Goal: Task Accomplishment & Management: Manage account settings

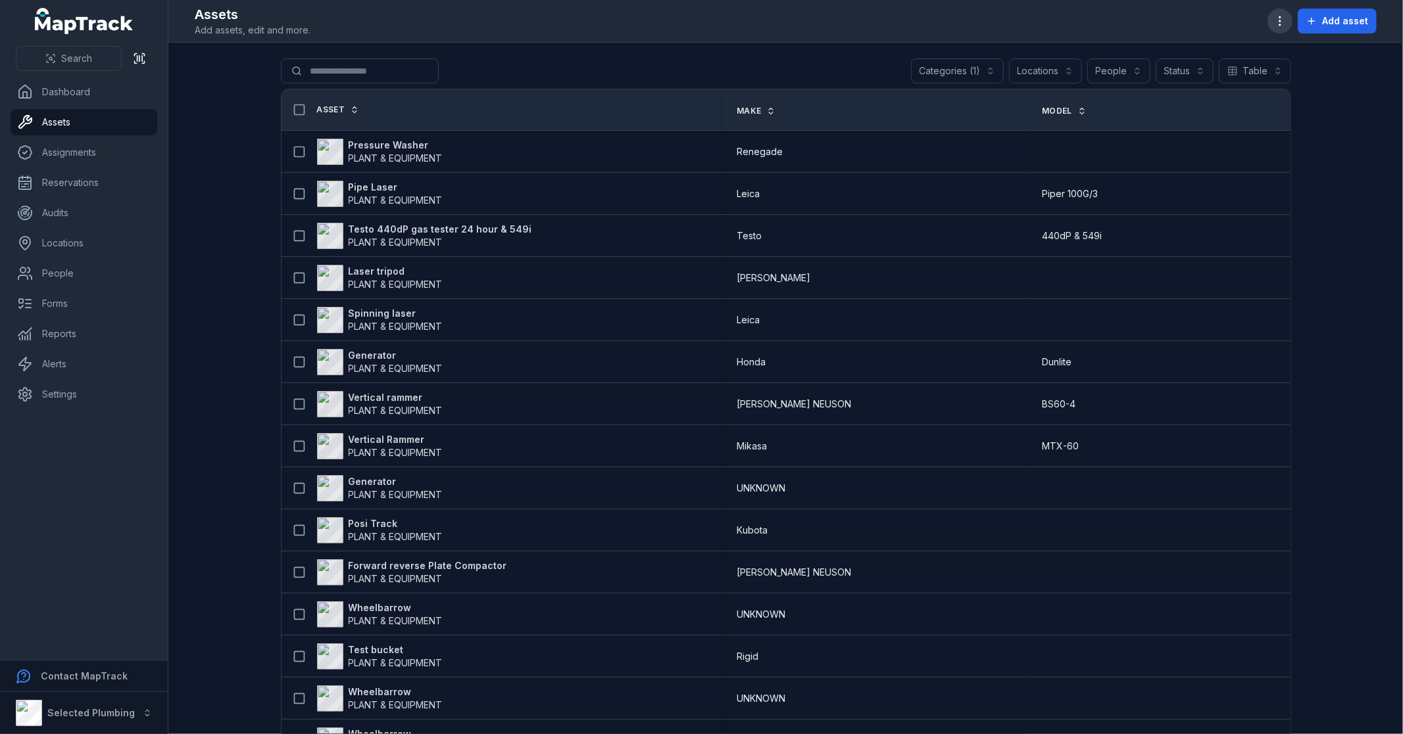
click at [1284, 32] on button "button" at bounding box center [1279, 21] width 25 height 25
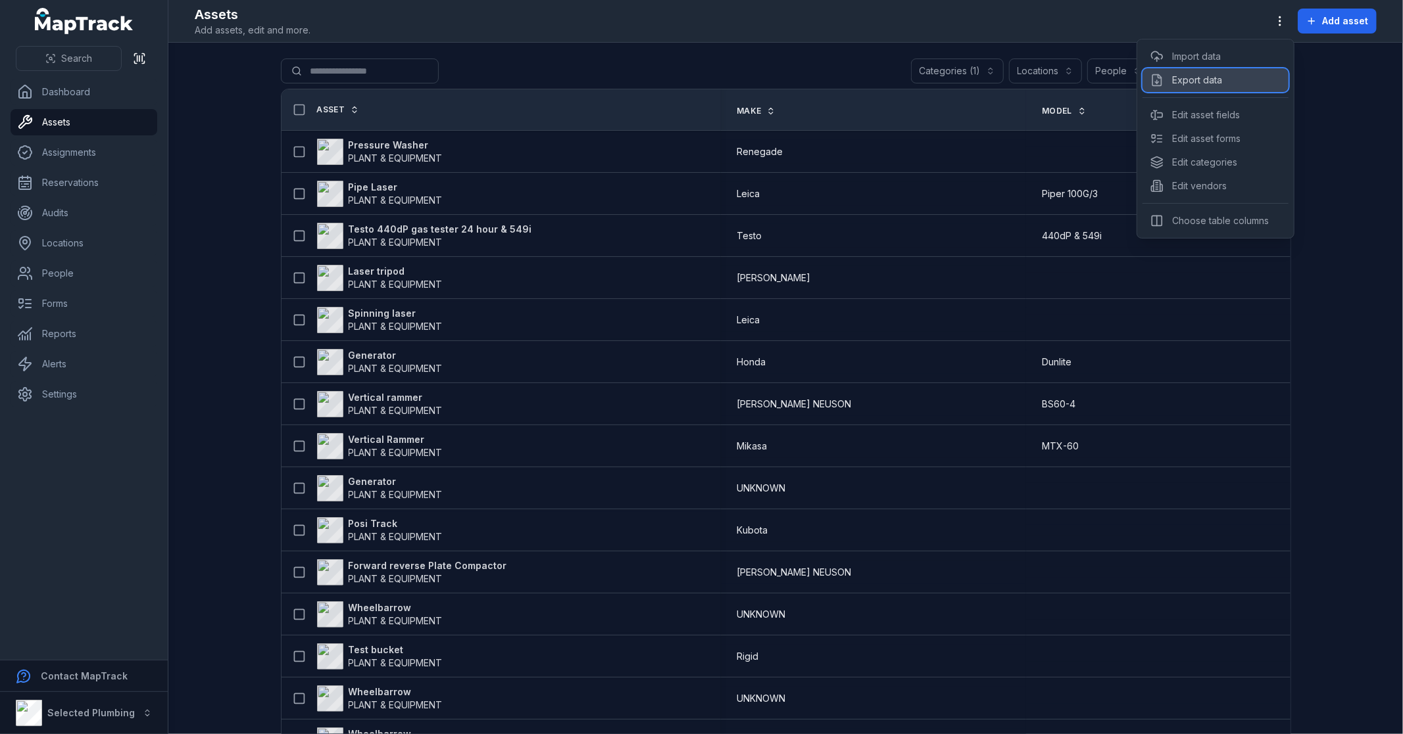
click at [1226, 77] on div "Export data" at bounding box center [1215, 80] width 146 height 24
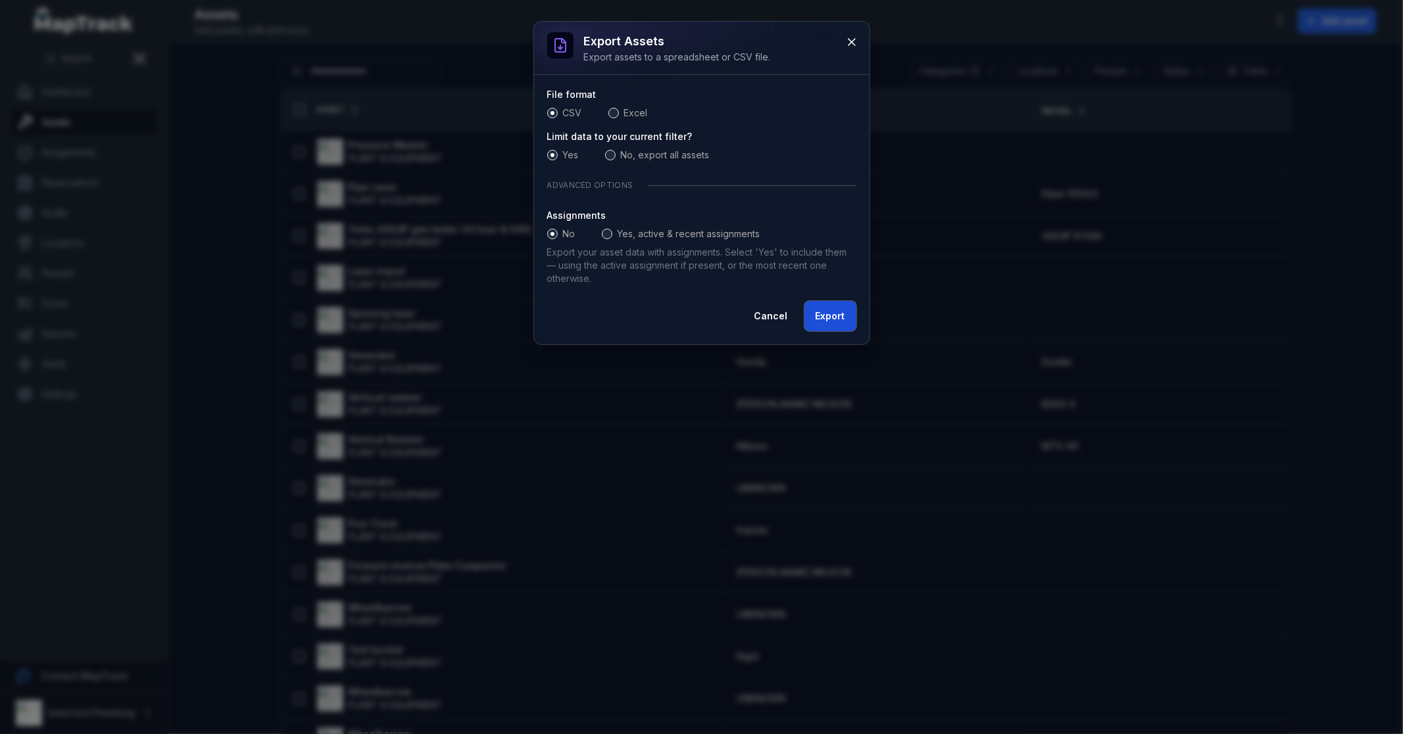
click at [827, 312] on button "Export" at bounding box center [830, 316] width 52 height 30
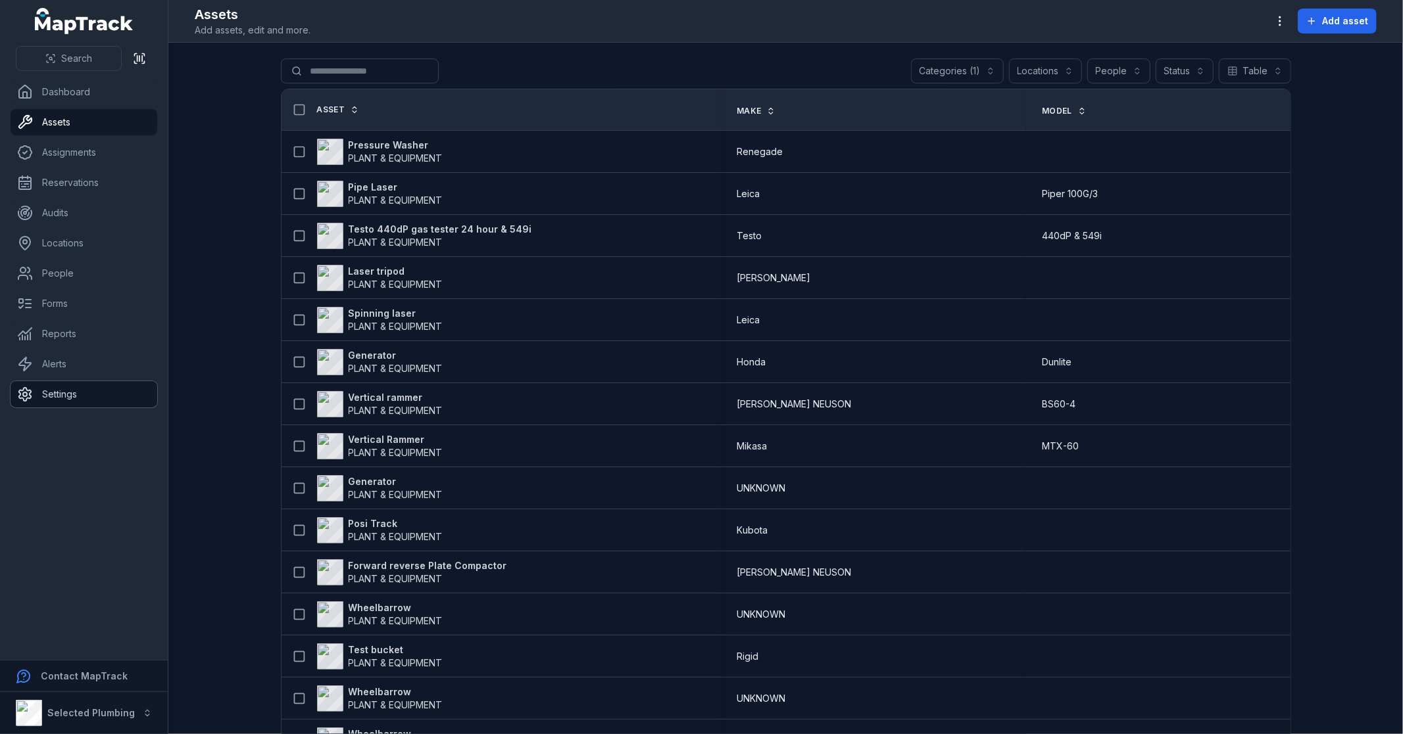
click at [70, 391] on link "Settings" at bounding box center [84, 394] width 147 height 26
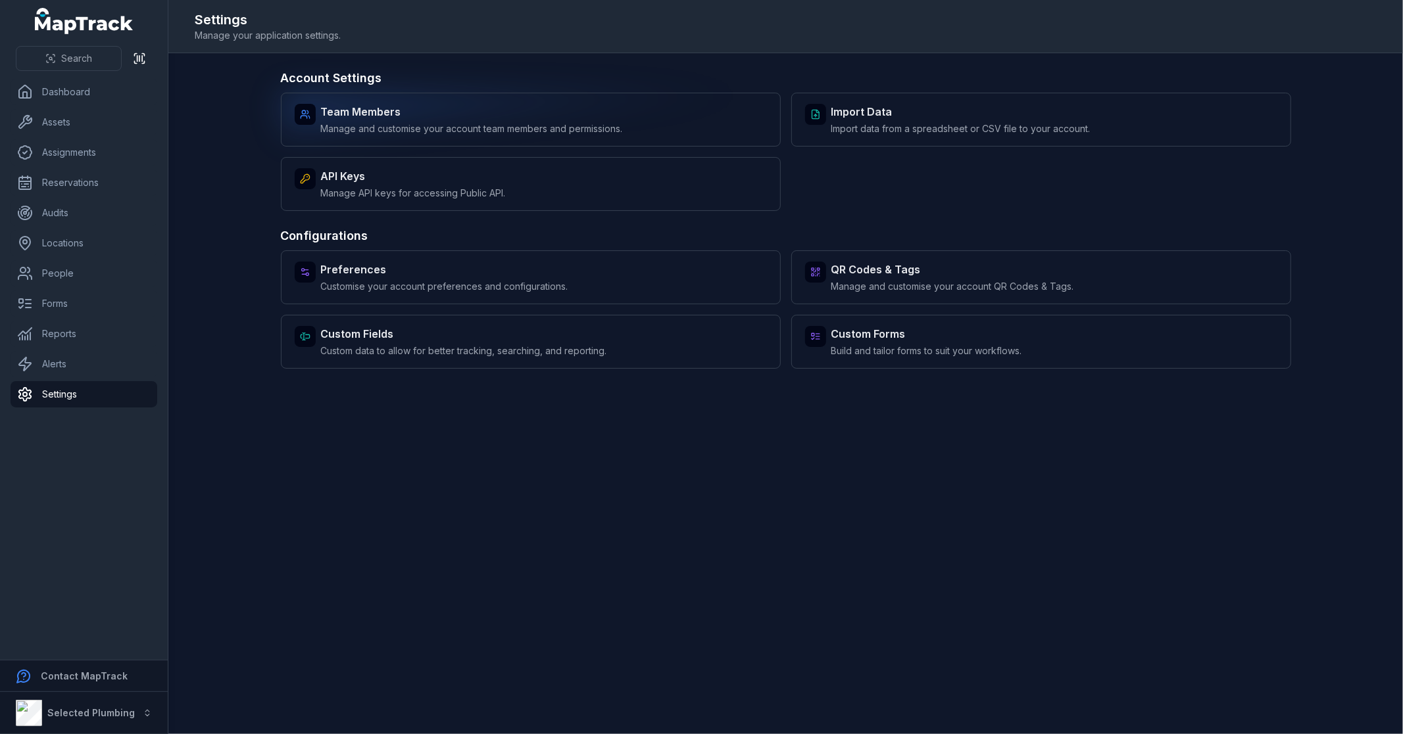
click at [481, 108] on strong "Team Members" at bounding box center [472, 112] width 302 height 16
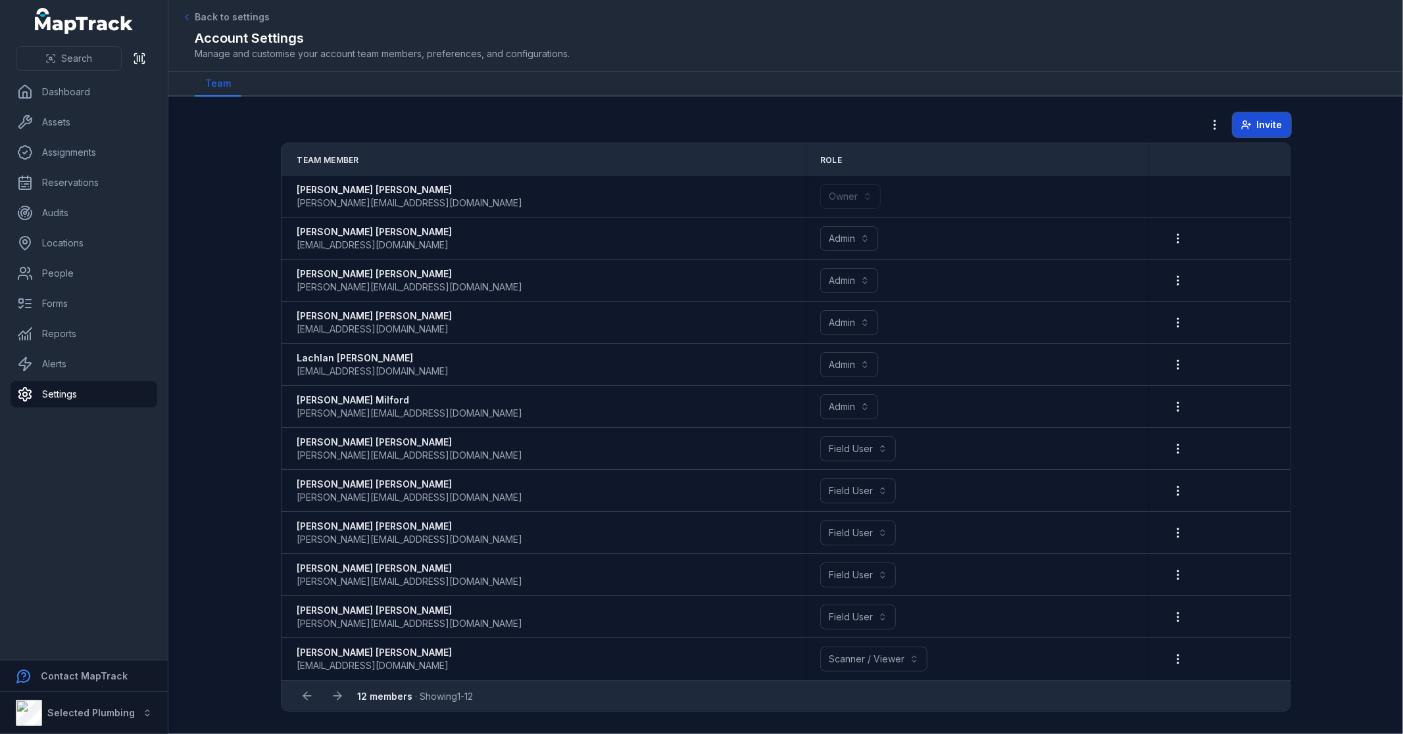
click at [1263, 125] on span "Invite" at bounding box center [1270, 124] width 26 height 13
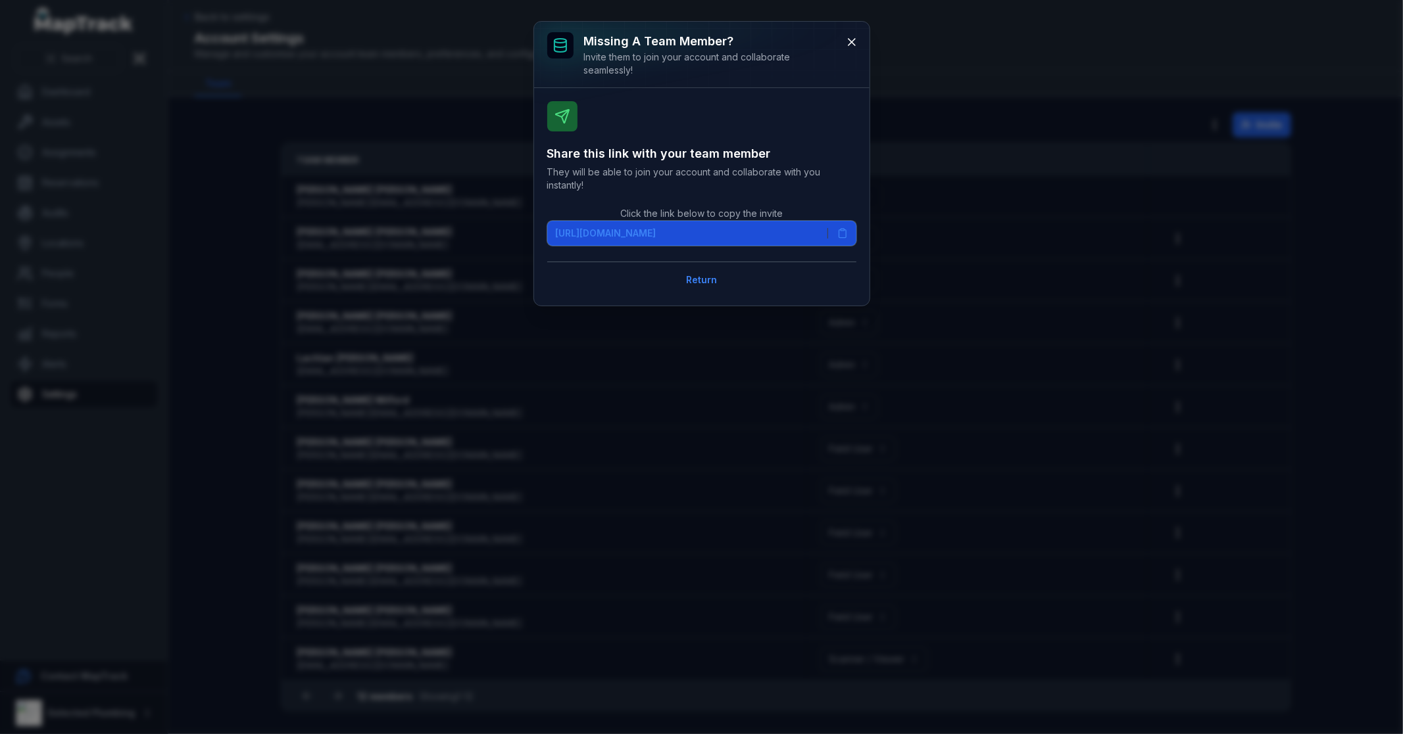
click at [842, 233] on icon at bounding box center [842, 233] width 11 height 11
click at [839, 233] on icon at bounding box center [842, 233] width 11 height 11
click at [853, 39] on icon at bounding box center [851, 42] width 13 height 13
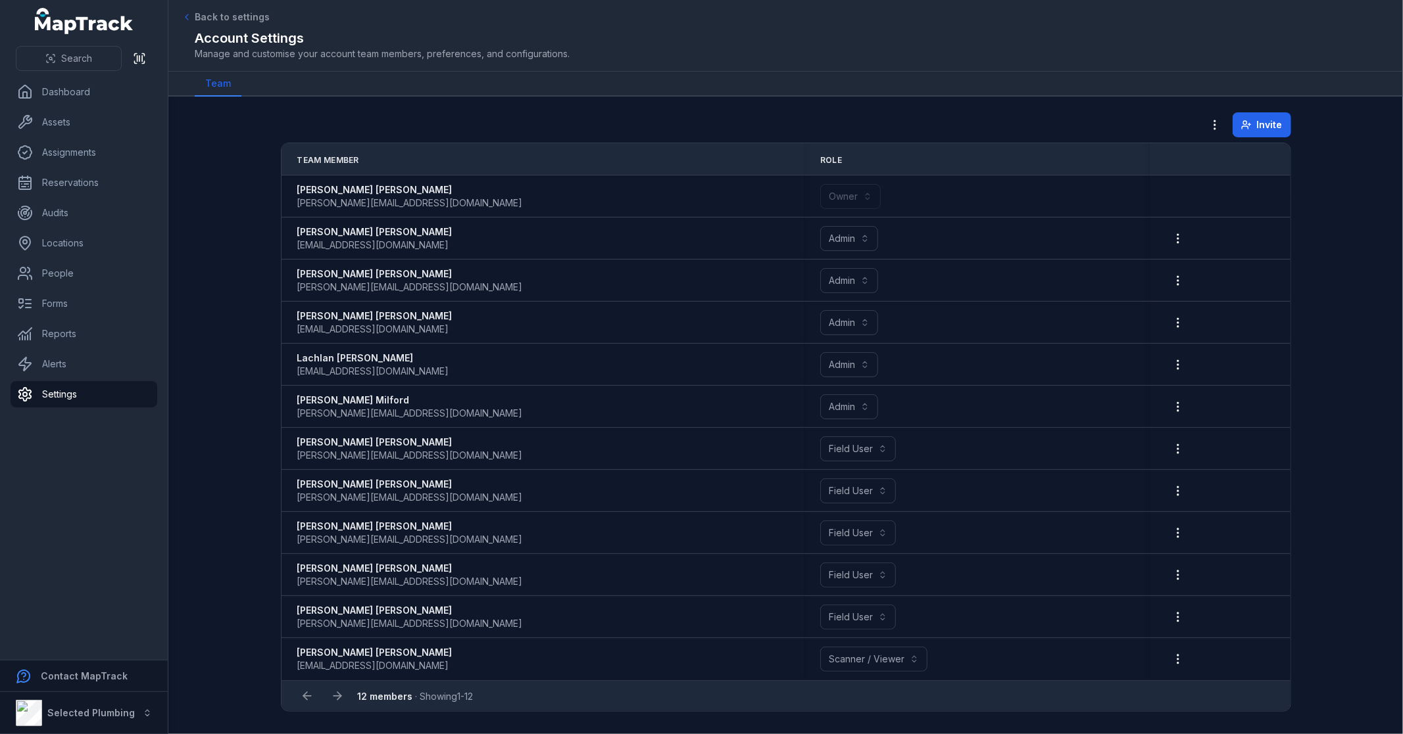
click at [268, 218] on main "**********" at bounding box center [785, 416] width 1234 height 638
click at [97, 130] on link "Assets" at bounding box center [84, 122] width 147 height 26
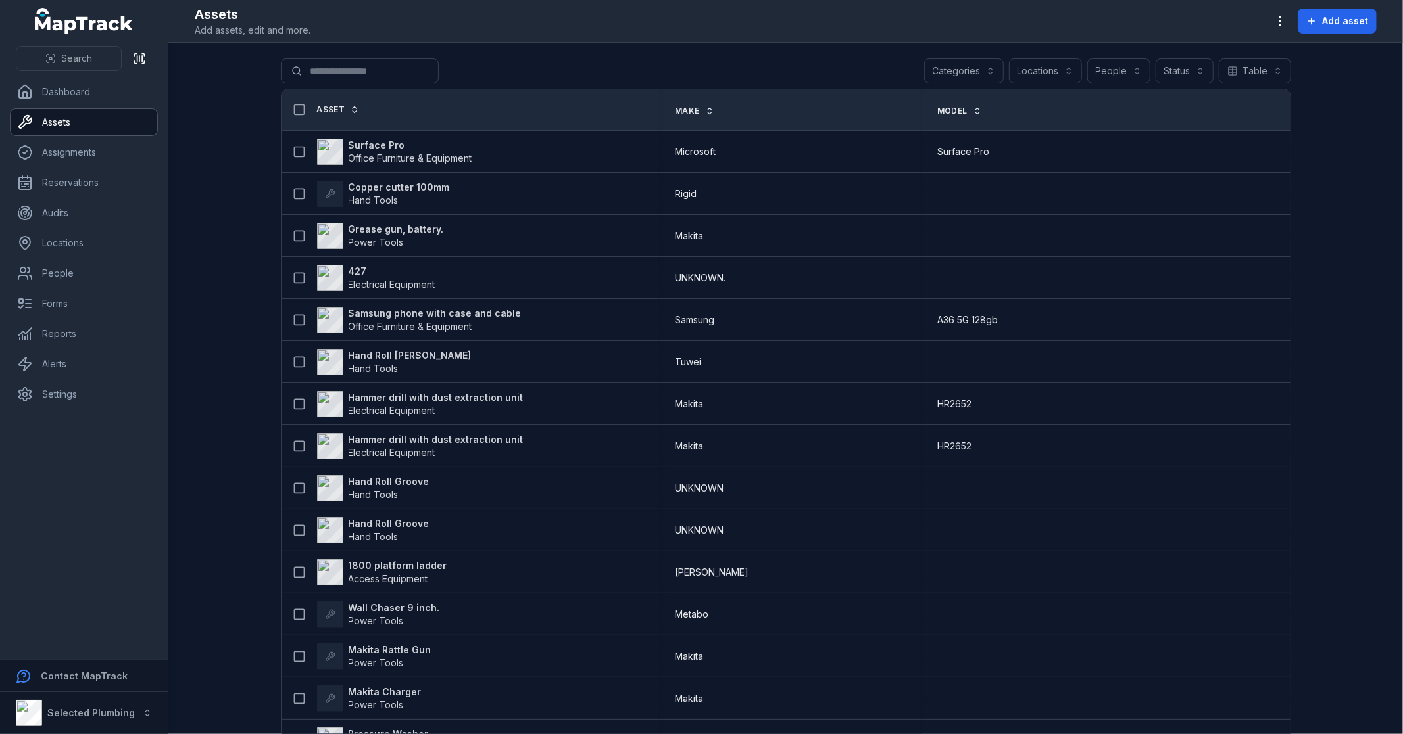
click at [984, 62] on button "Categories" at bounding box center [964, 71] width 80 height 25
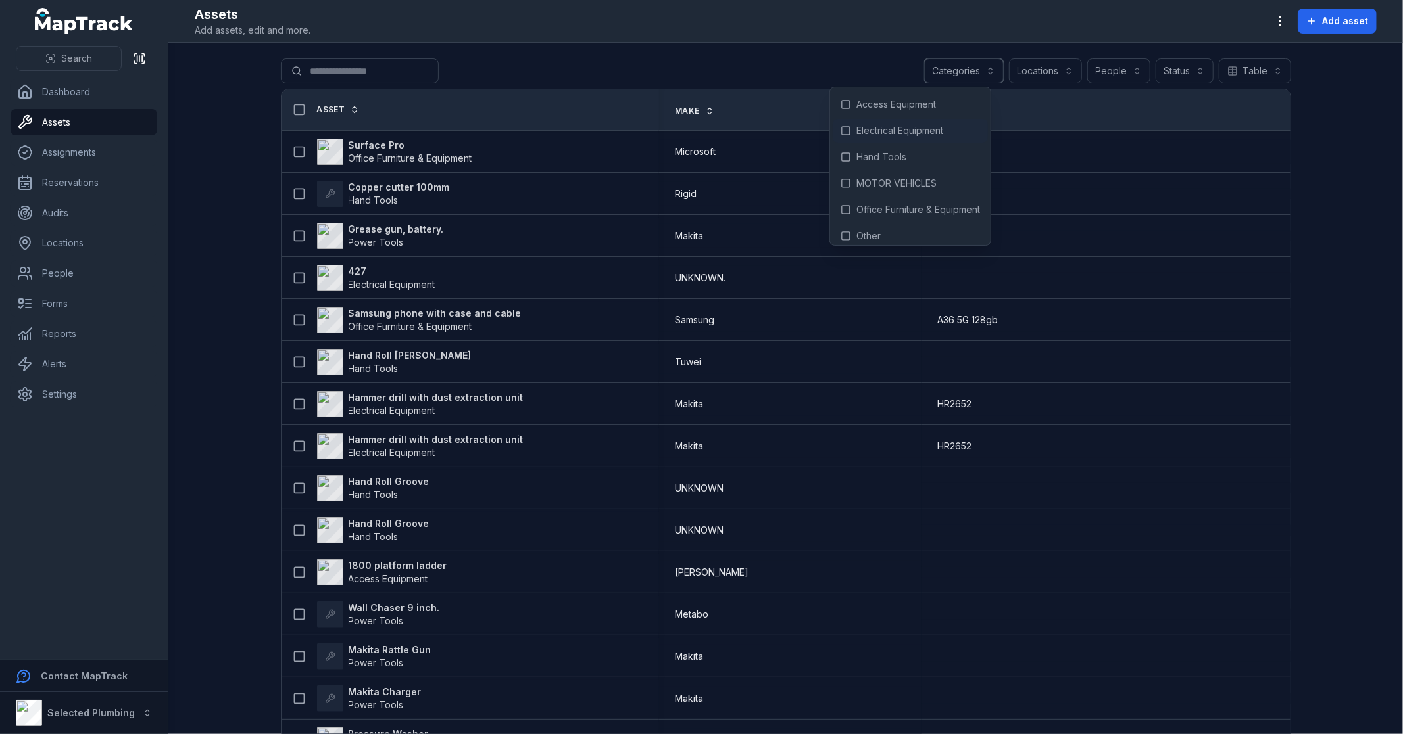
scroll to position [86, 0]
click at [911, 181] on span "PLANT & EQUIPMENT" at bounding box center [903, 176] width 94 height 13
click at [733, 71] on div "**********" at bounding box center [786, 74] width 1010 height 30
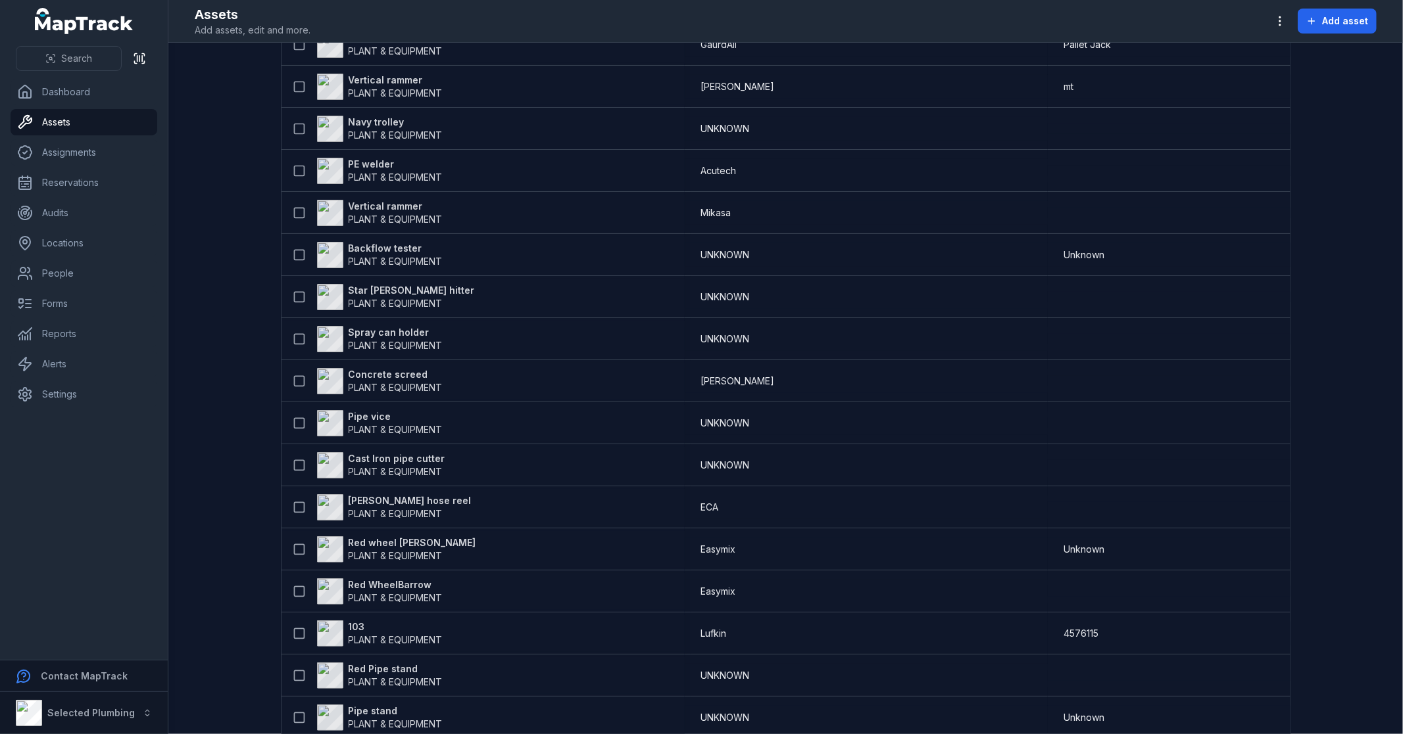
scroll to position [3956, 0]
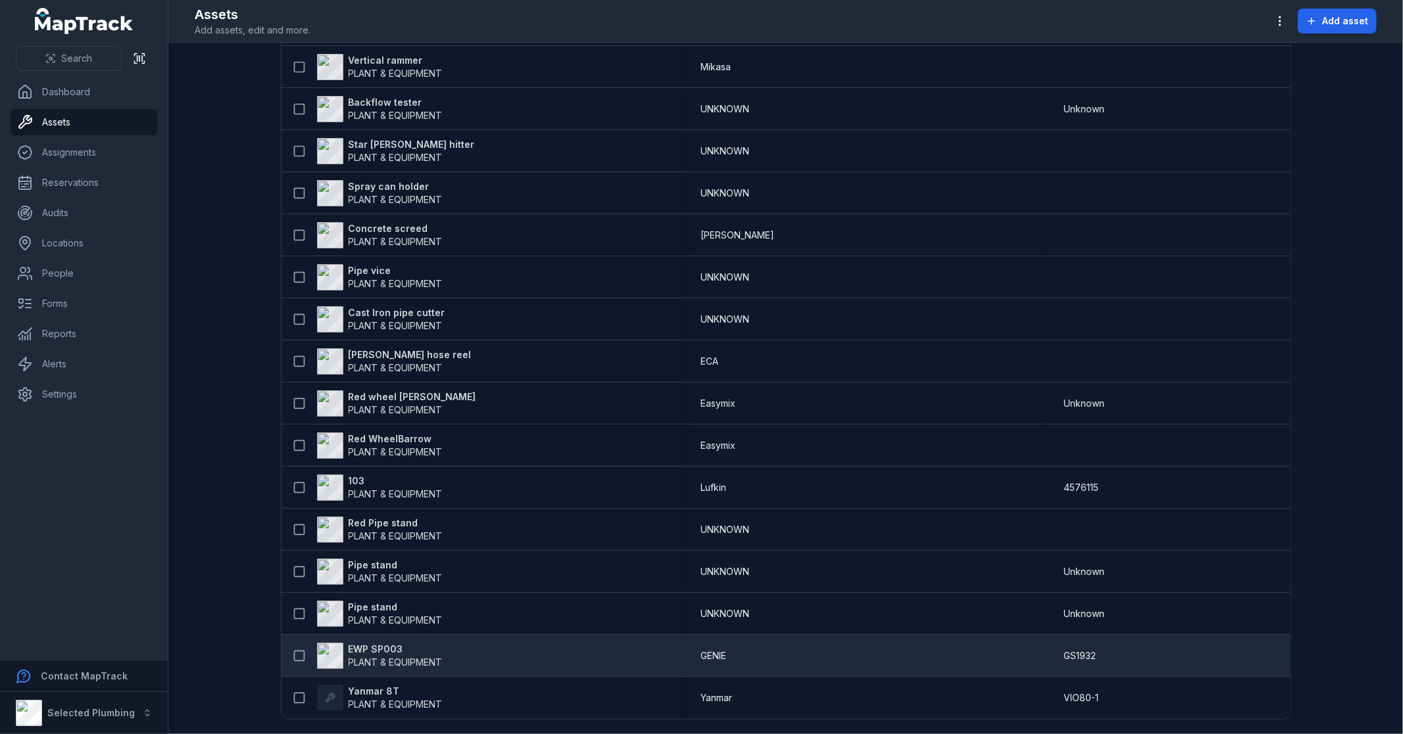
click at [377, 649] on strong "EWP SP003" at bounding box center [395, 649] width 94 height 13
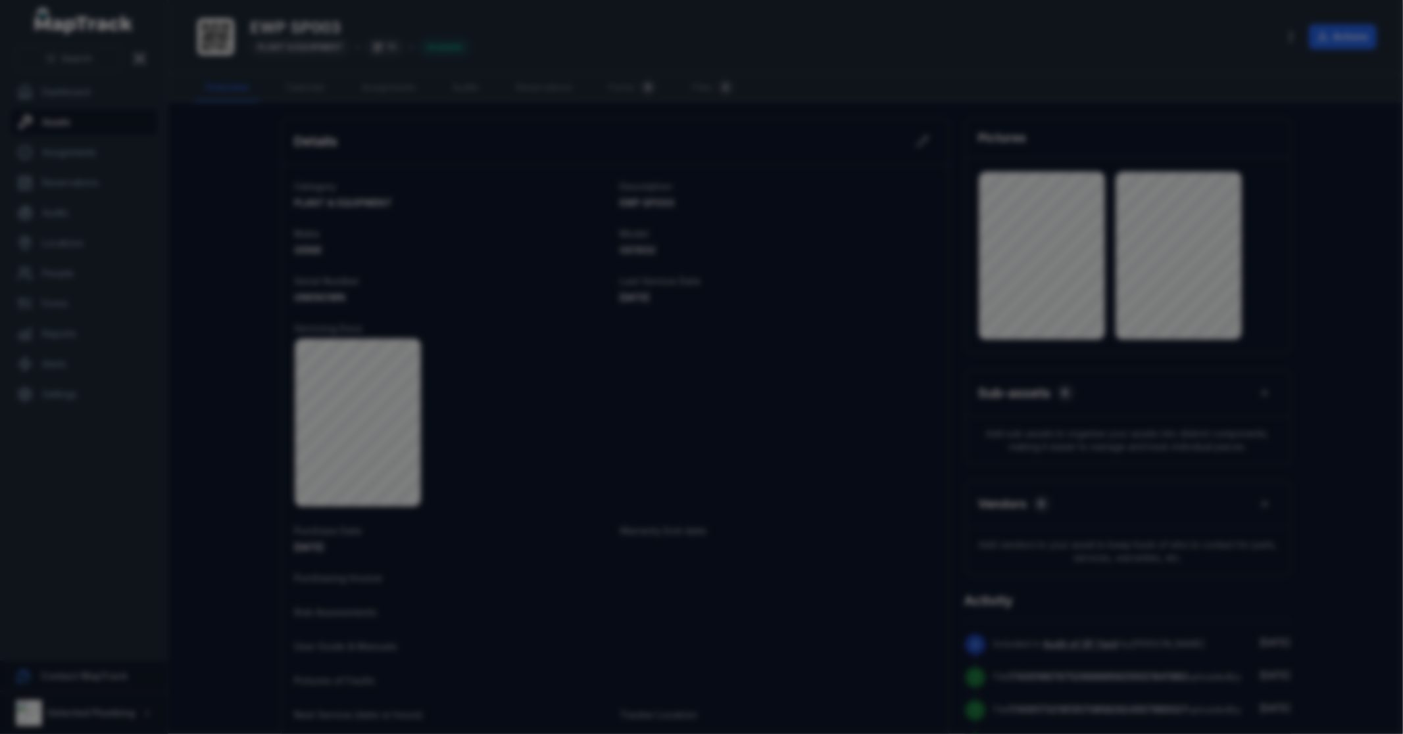
click at [913, 222] on div at bounding box center [701, 367] width 1403 height 734
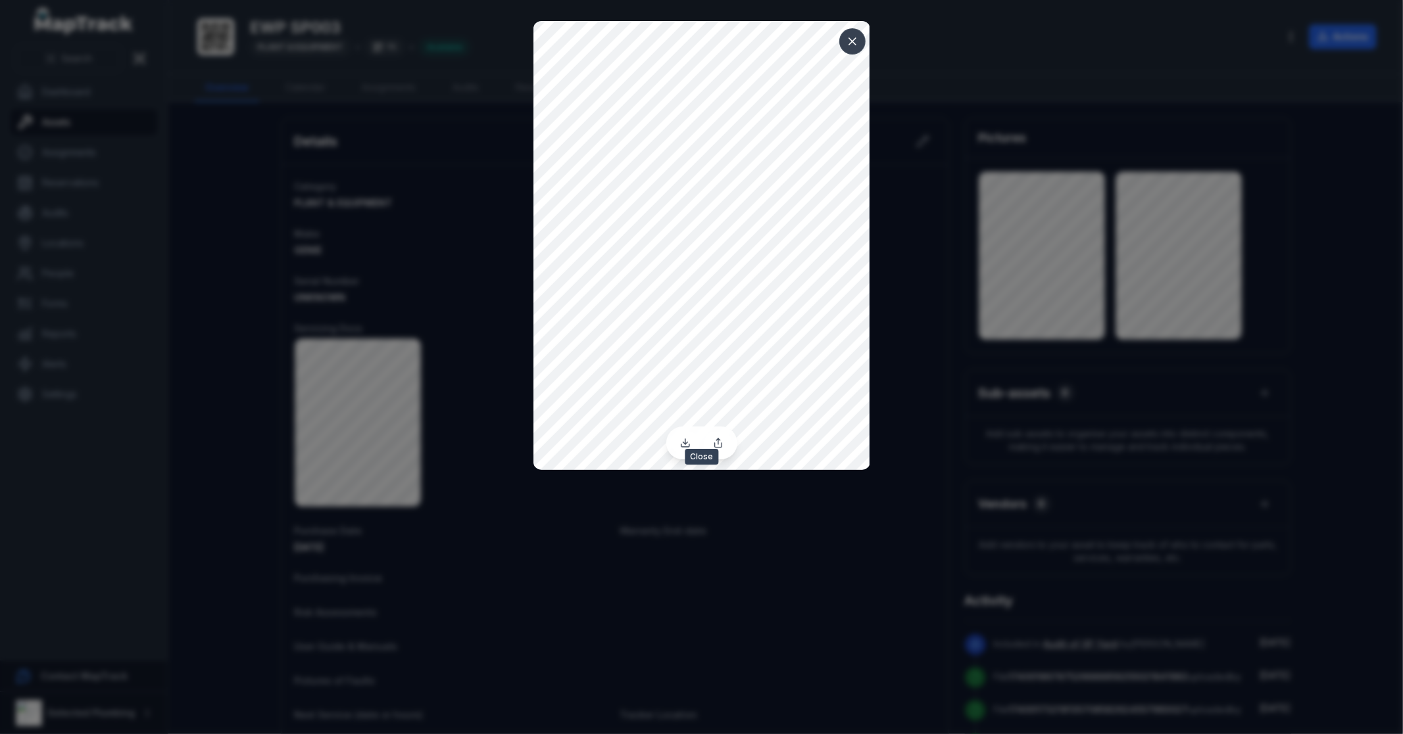
click at [850, 41] on icon at bounding box center [852, 41] width 13 height 13
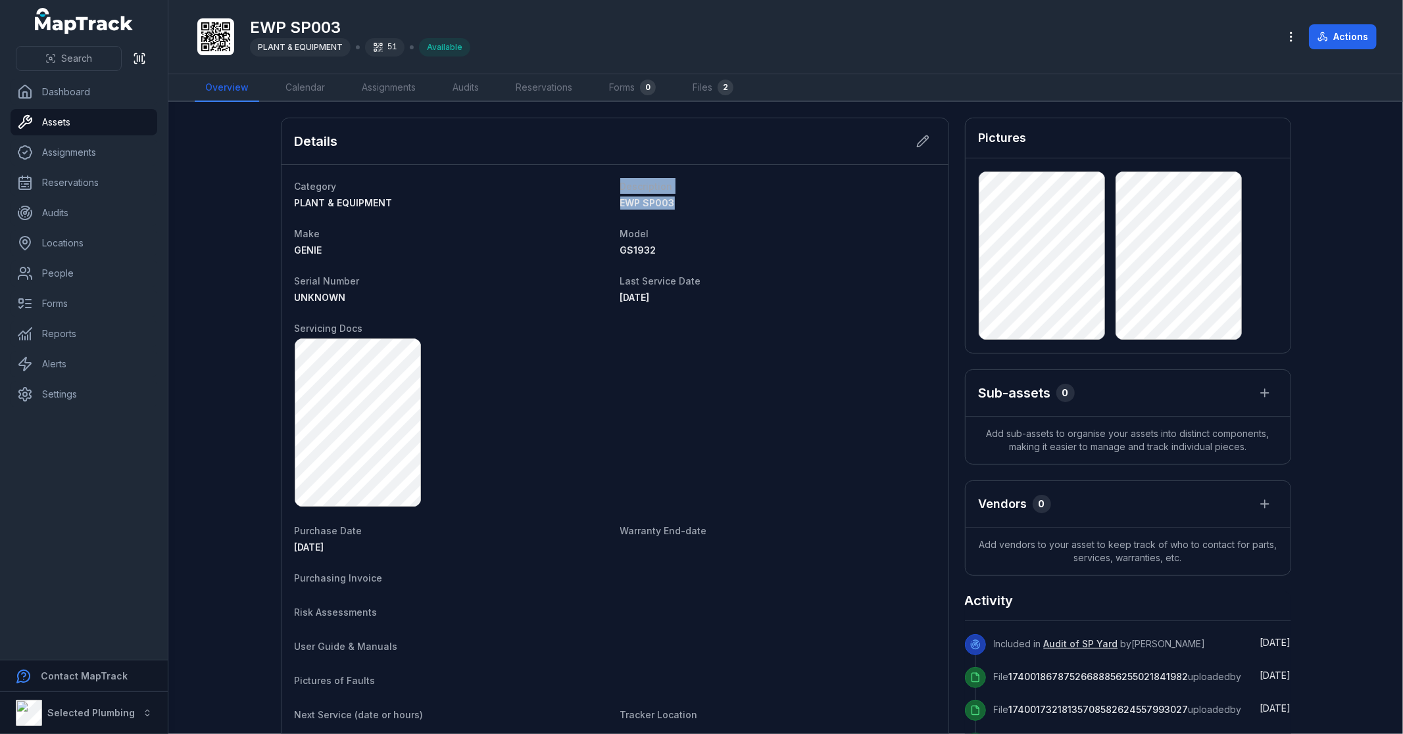
drag, startPoint x: 679, startPoint y: 208, endPoint x: 601, endPoint y: 208, distance: 77.6
click at [601, 208] on dl "Category PLANT & EQUIPMENT Description EWP SP003 Make GENIE Model GS1932 Serial…" at bounding box center [615, 468] width 640 height 581
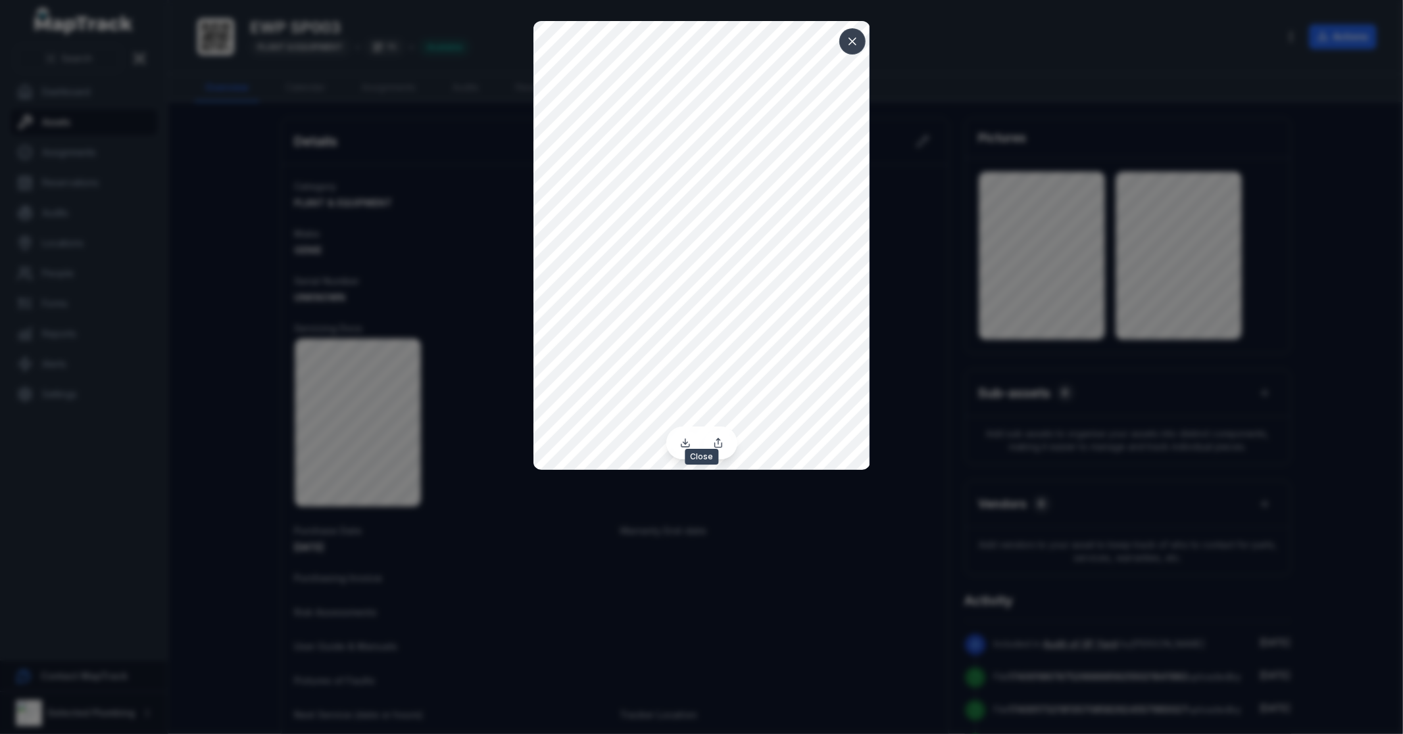
click at [853, 38] on icon at bounding box center [852, 41] width 7 height 7
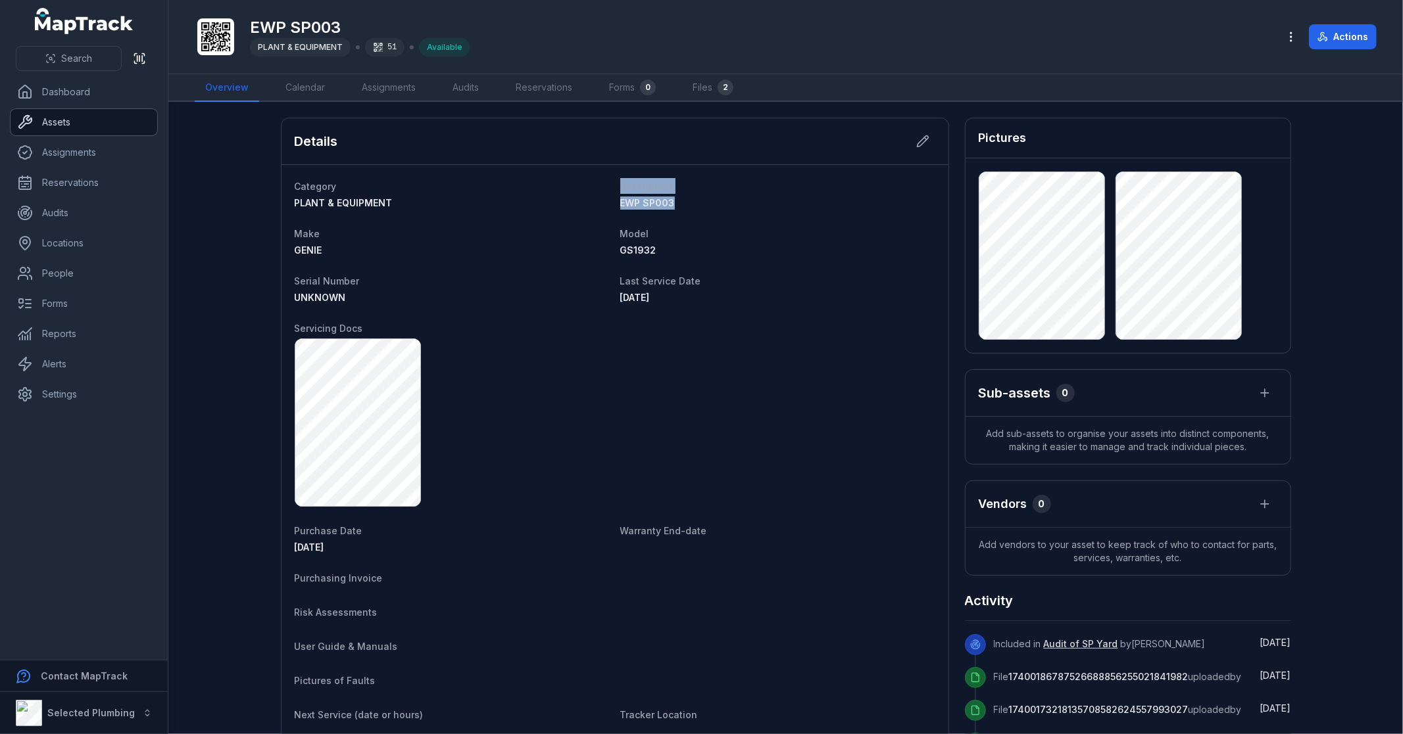
click at [89, 122] on link "Assets" at bounding box center [84, 122] width 147 height 26
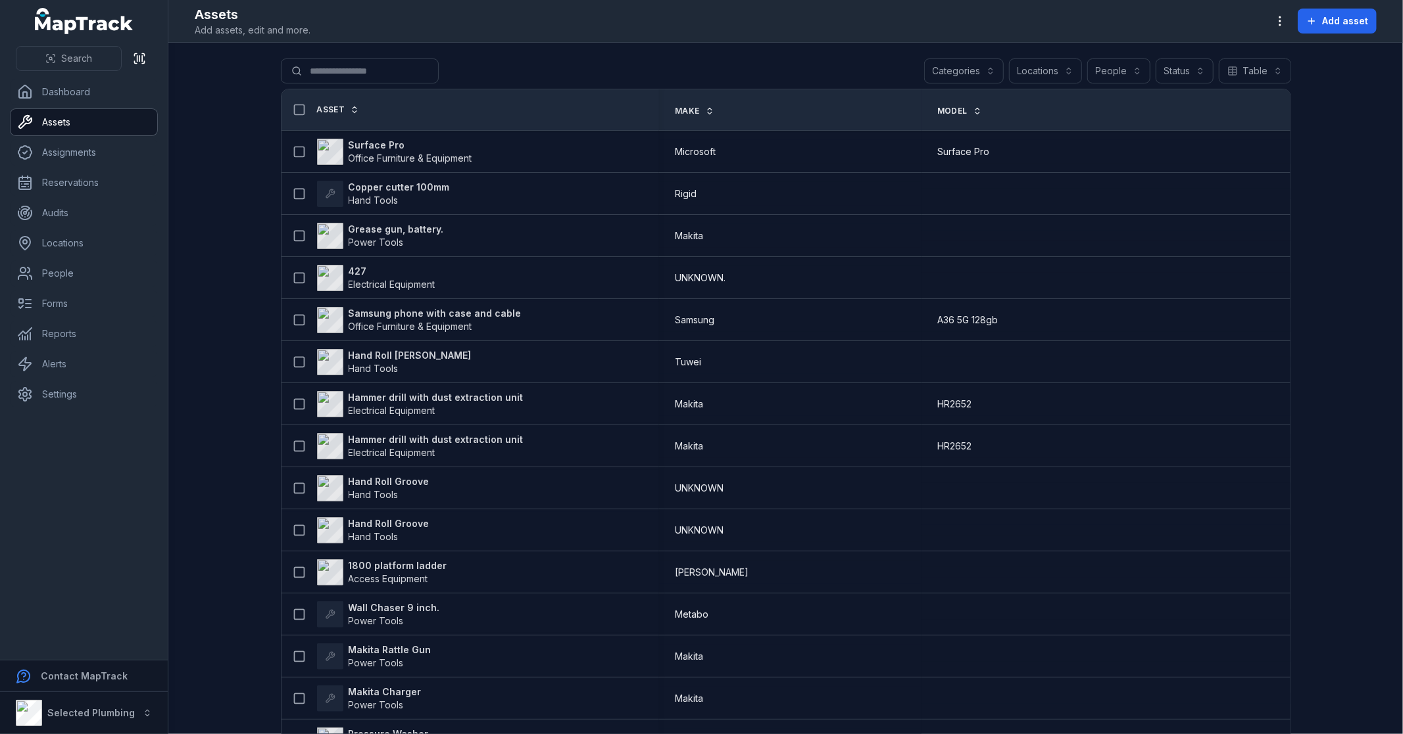
click at [960, 63] on button "Categories" at bounding box center [964, 71] width 80 height 25
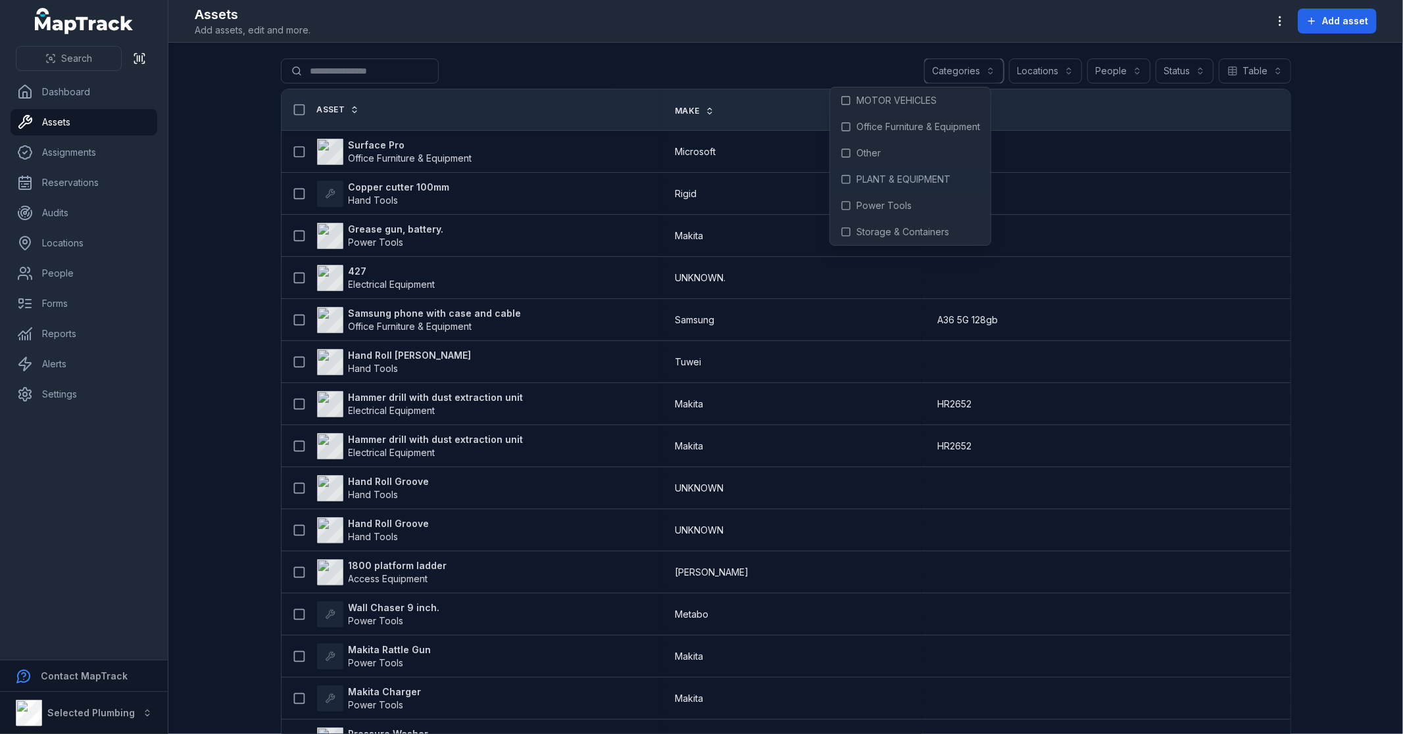
scroll to position [86, 0]
click at [919, 180] on span "PLANT & EQUIPMENT" at bounding box center [903, 176] width 94 height 13
click at [227, 296] on main "**********" at bounding box center [785, 389] width 1234 height 692
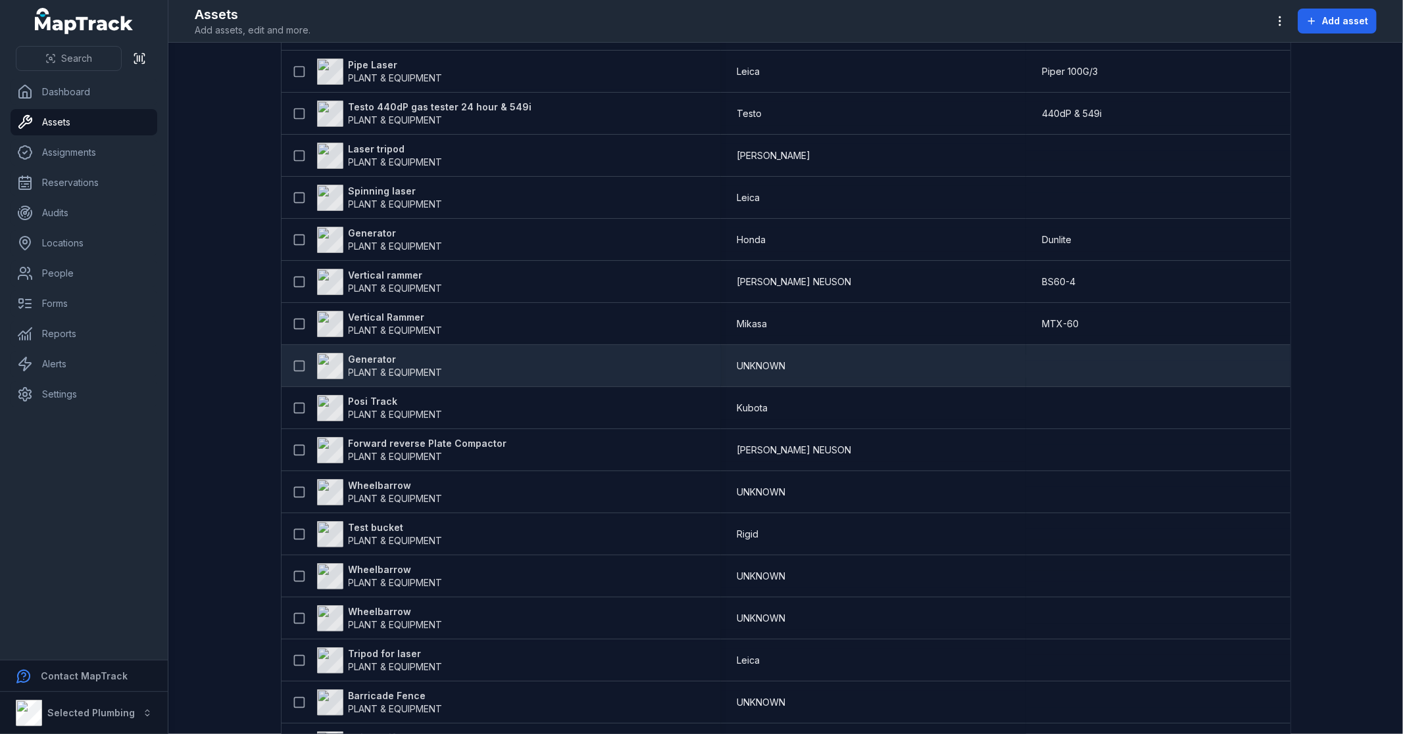
scroll to position [146, 0]
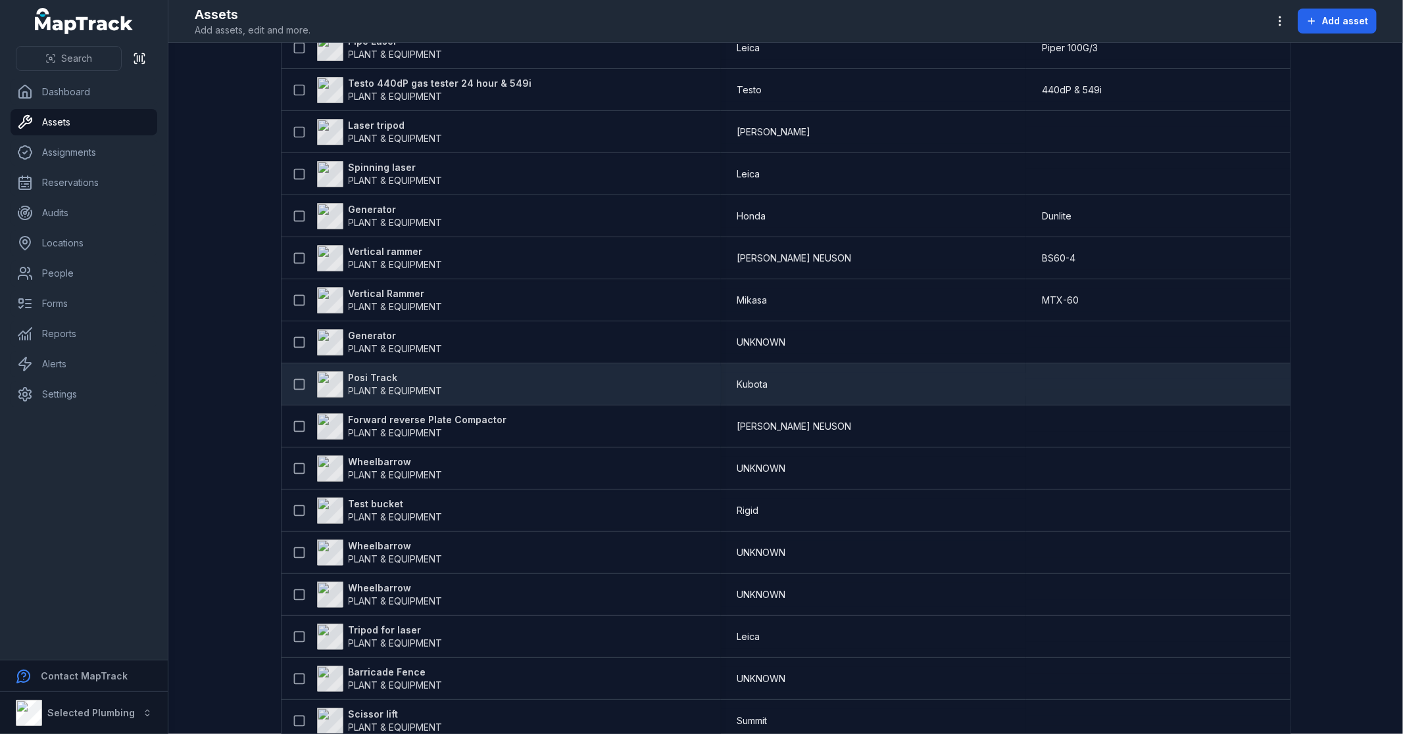
click at [362, 375] on strong "Posi Track" at bounding box center [395, 378] width 94 height 13
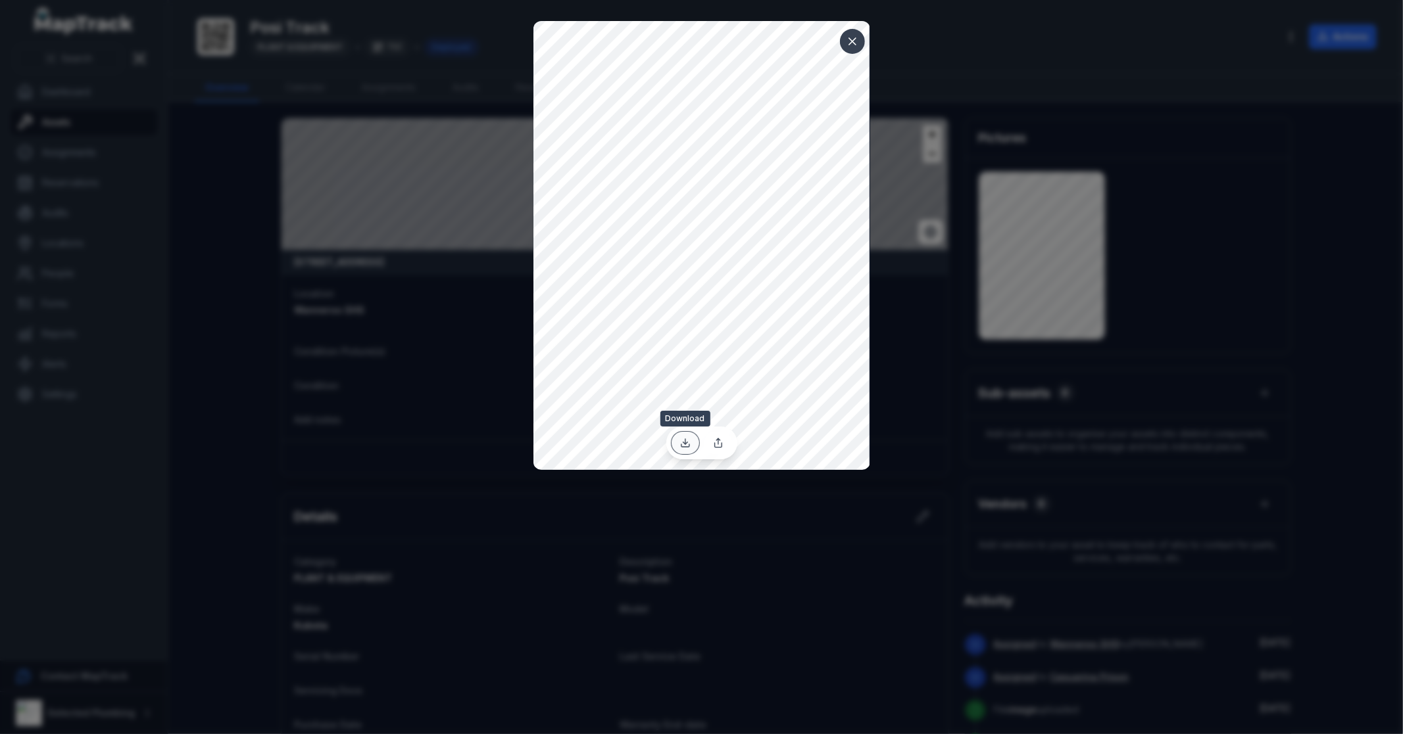
click at [685, 441] on icon at bounding box center [685, 443] width 11 height 11
click at [850, 51] on button at bounding box center [852, 41] width 25 height 25
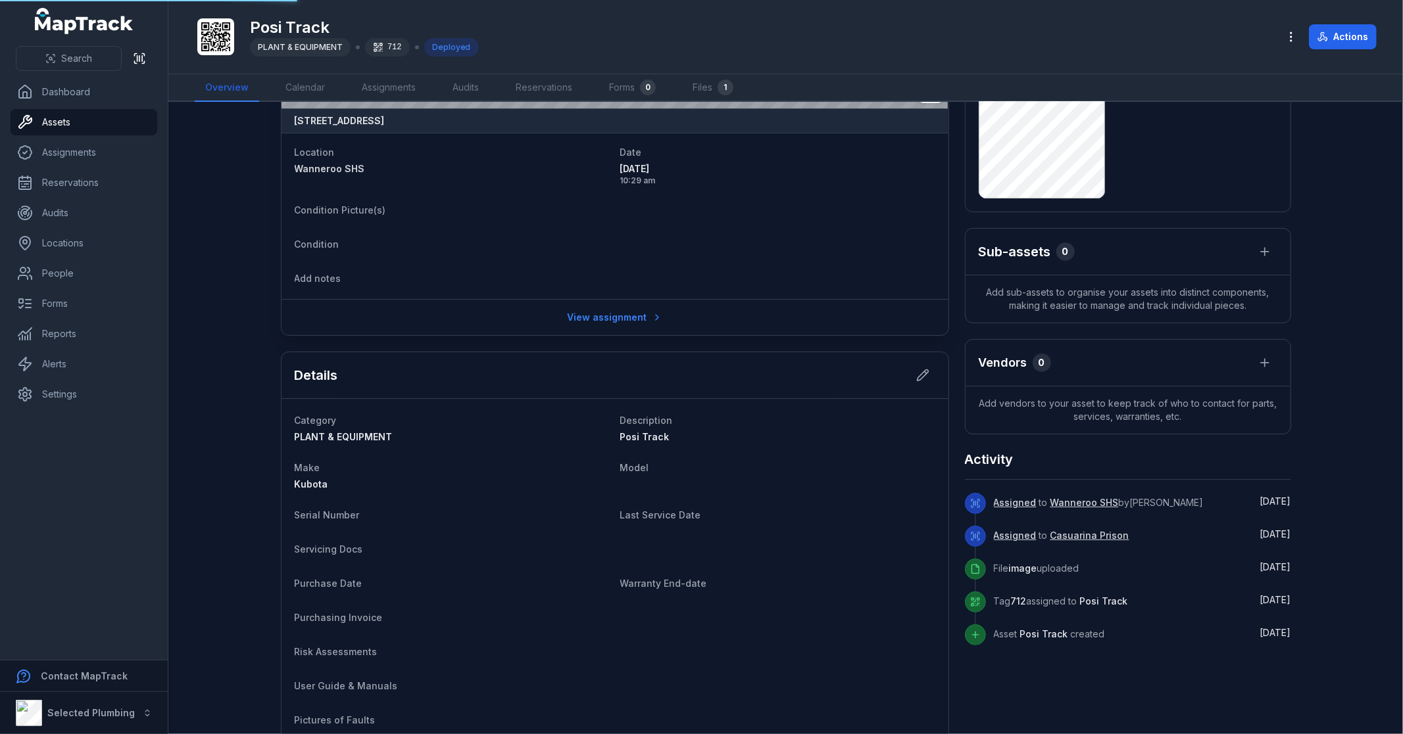
scroll to position [219, 0]
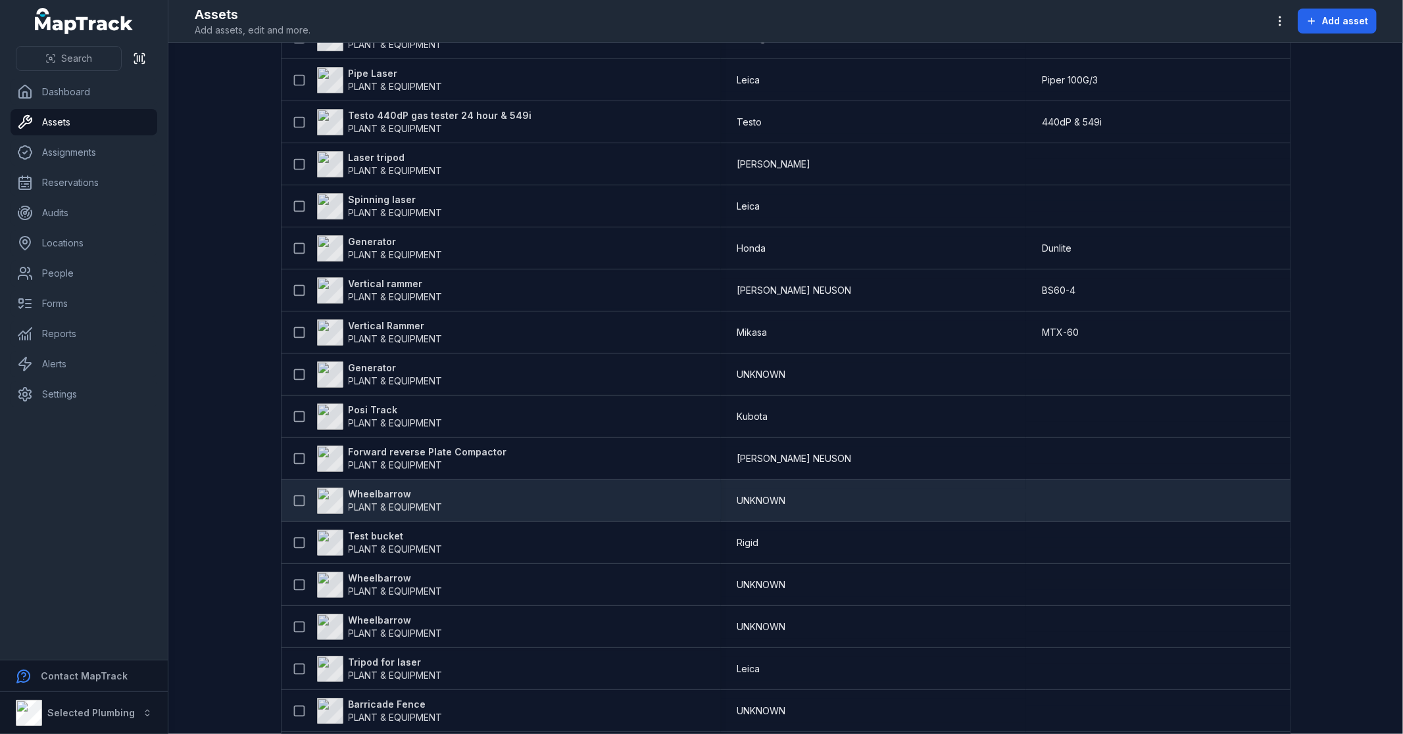
scroll to position [292, 0]
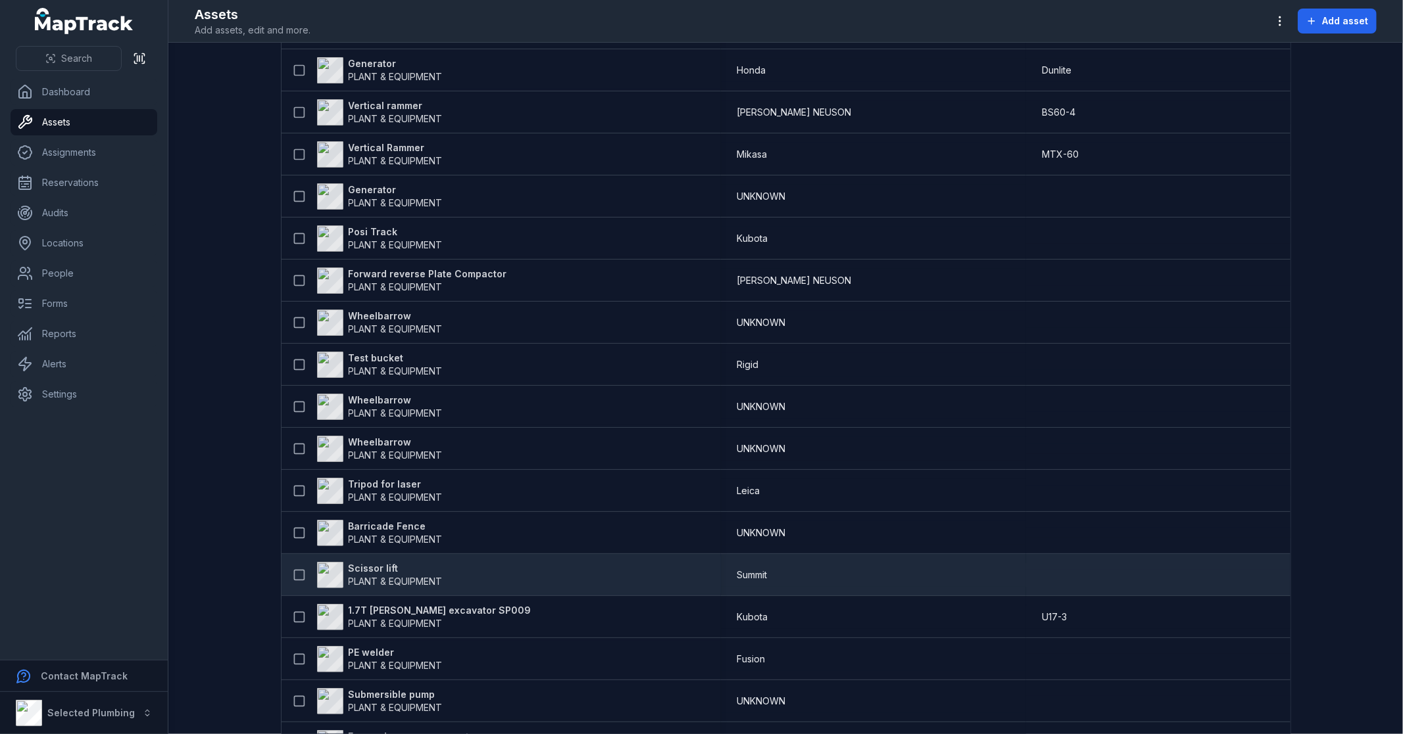
click at [366, 566] on strong "Scissor lift" at bounding box center [395, 568] width 94 height 13
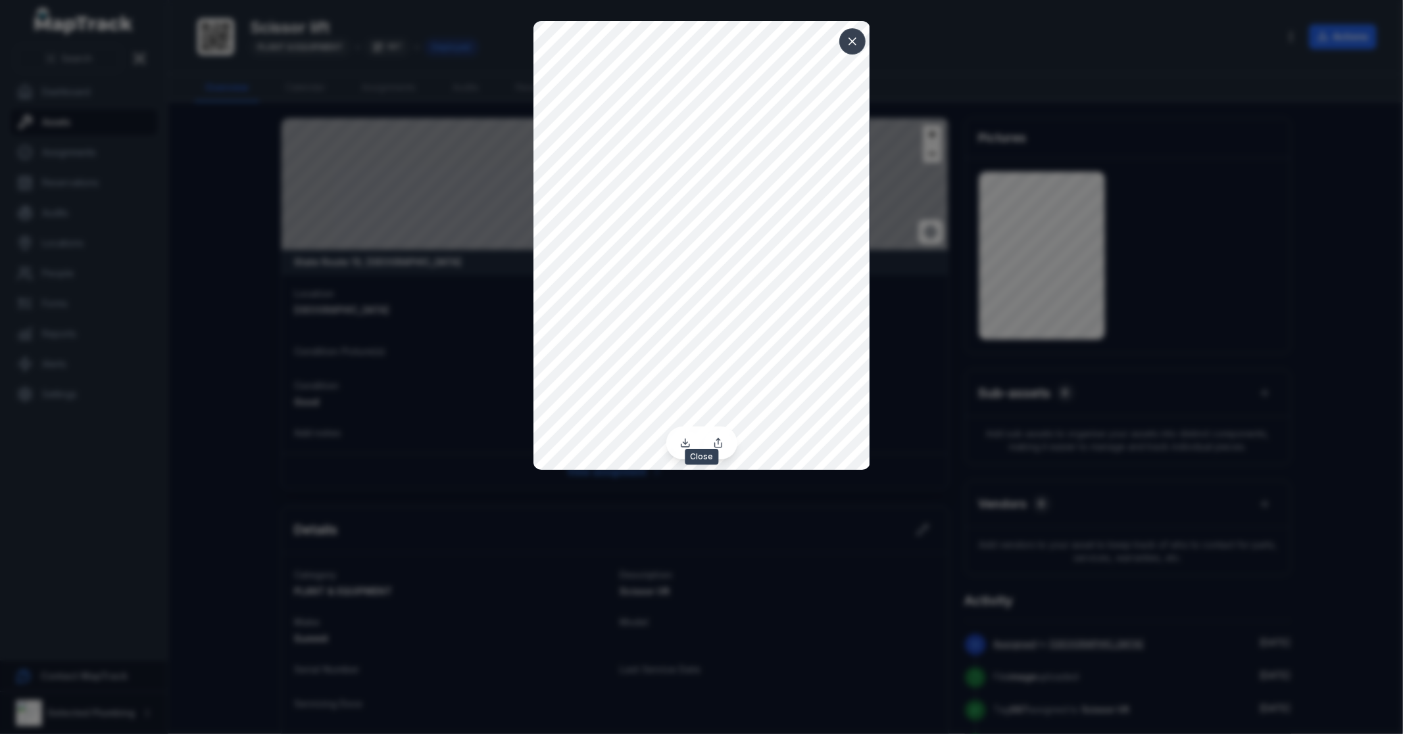
click at [847, 41] on icon at bounding box center [852, 41] width 13 height 13
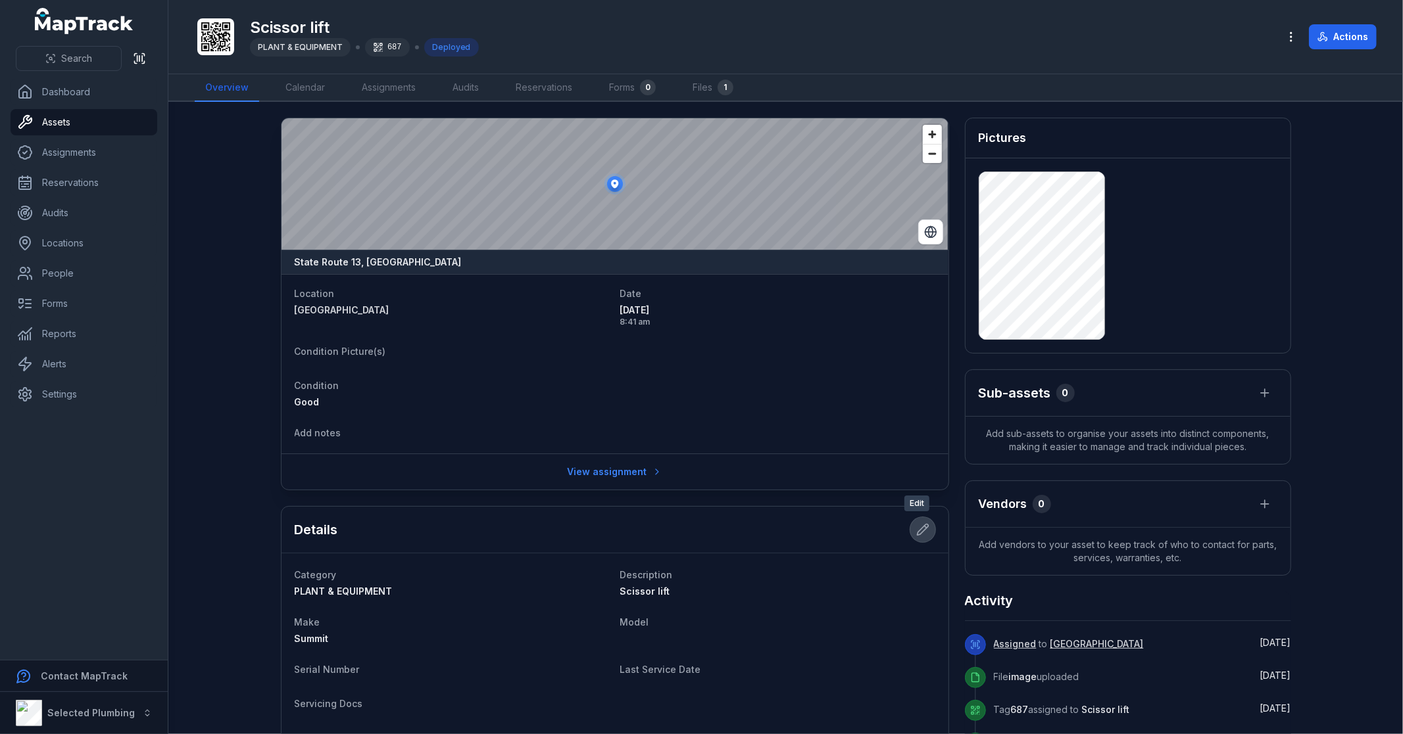
click at [916, 531] on icon at bounding box center [922, 529] width 13 height 13
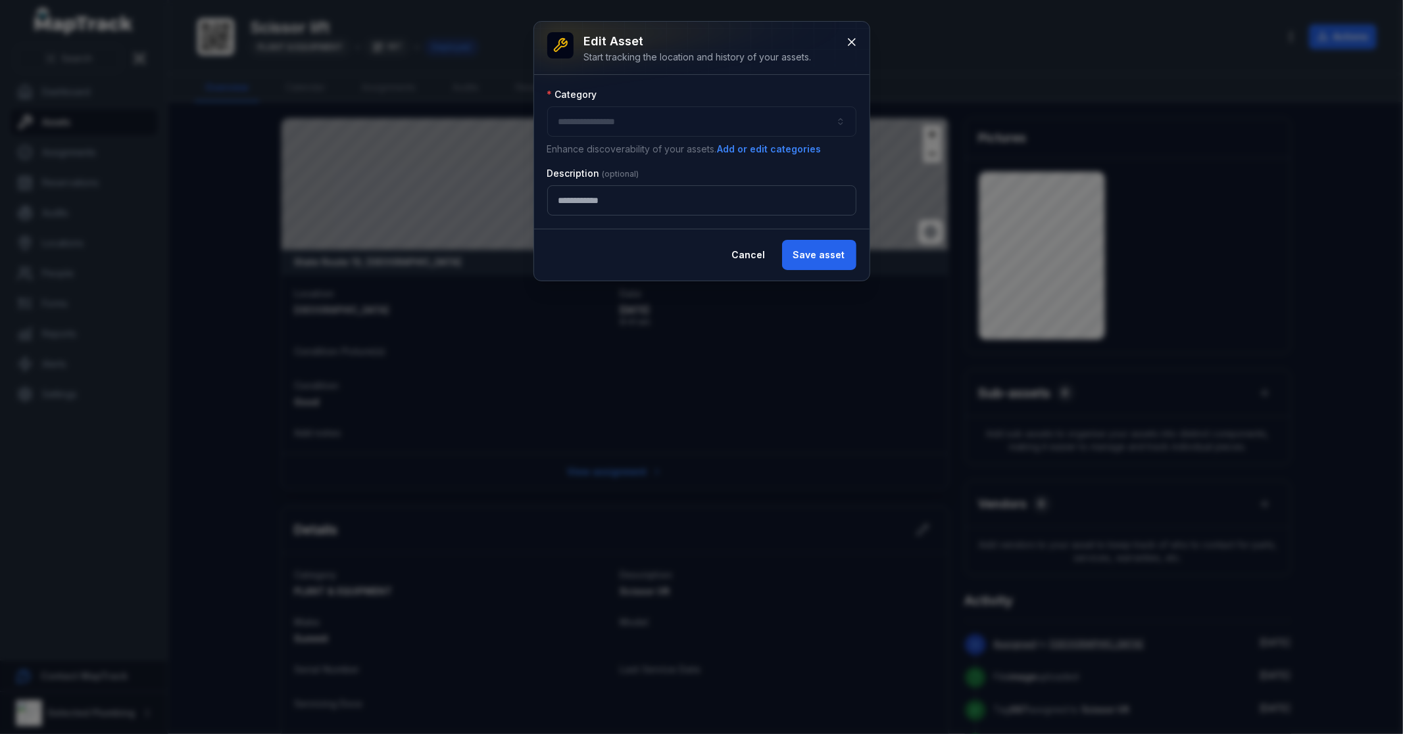
type input "**********"
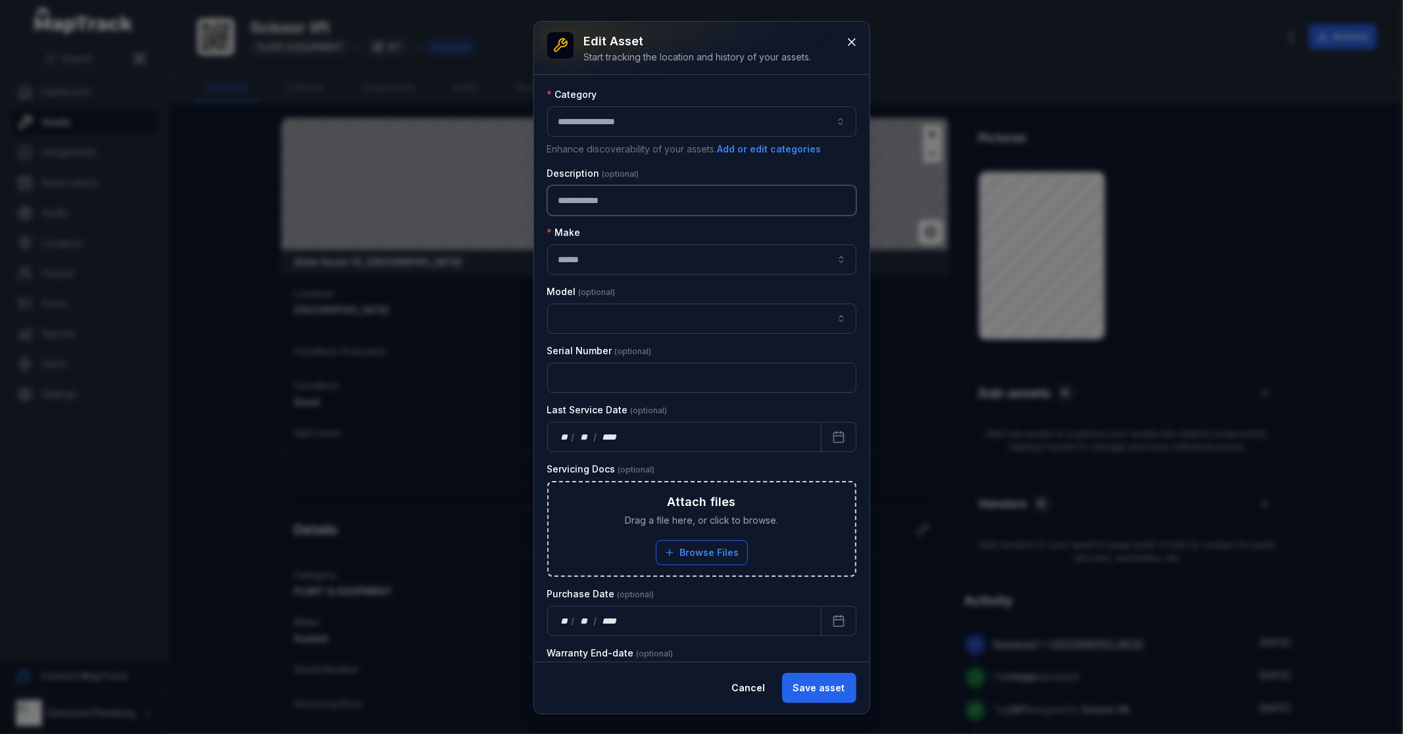
click at [651, 200] on input "**********" at bounding box center [701, 200] width 309 height 30
type input "**********"
click at [838, 691] on button "Save asset" at bounding box center [819, 688] width 74 height 30
